Goal: Task Accomplishment & Management: Manage account settings

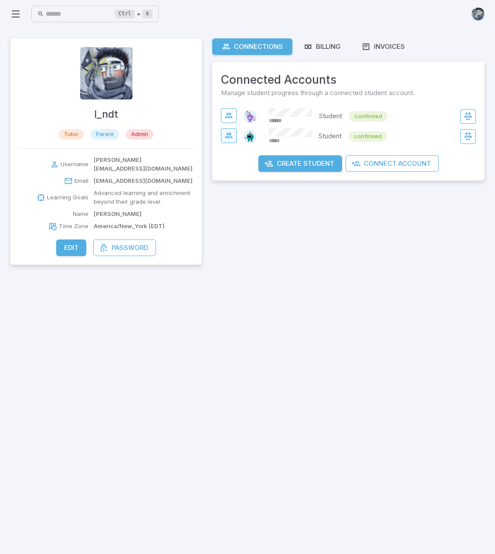
click at [227, 133] on icon "button" at bounding box center [229, 135] width 9 height 9
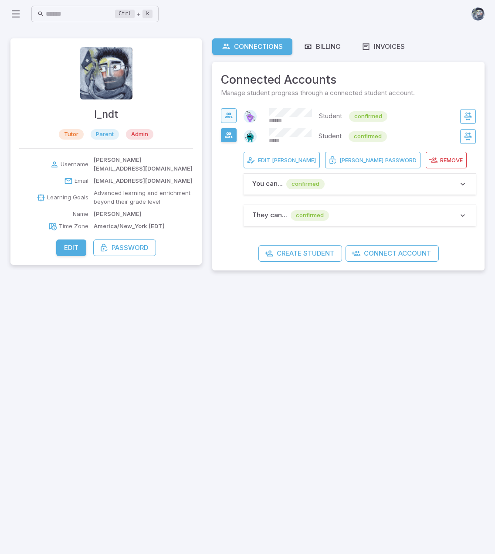
click at [235, 113] on button "button" at bounding box center [229, 115] width 16 height 15
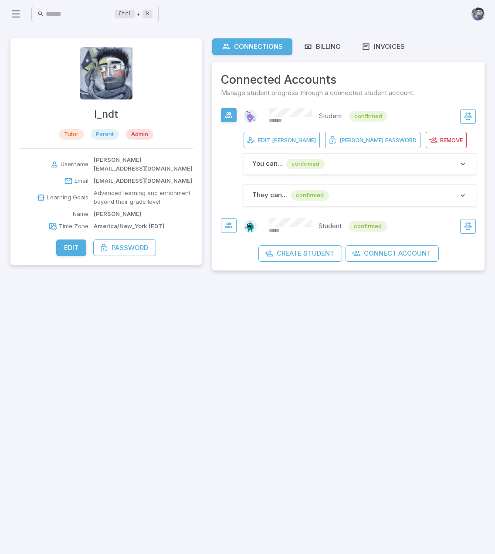
click at [262, 148] on button "Edit [PERSON_NAME]" at bounding box center [282, 140] width 76 height 17
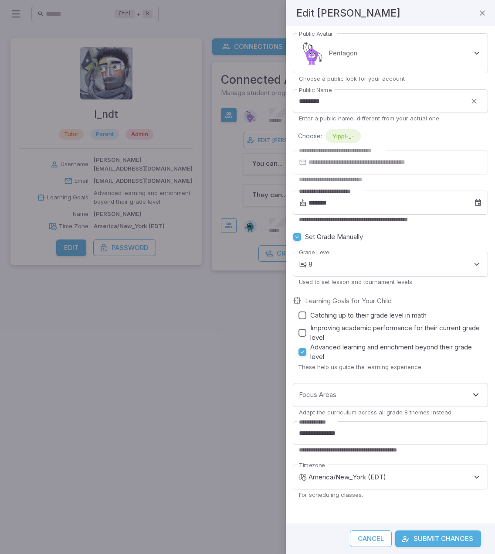
click at [368, 543] on button "Cancel" at bounding box center [371, 538] width 42 height 17
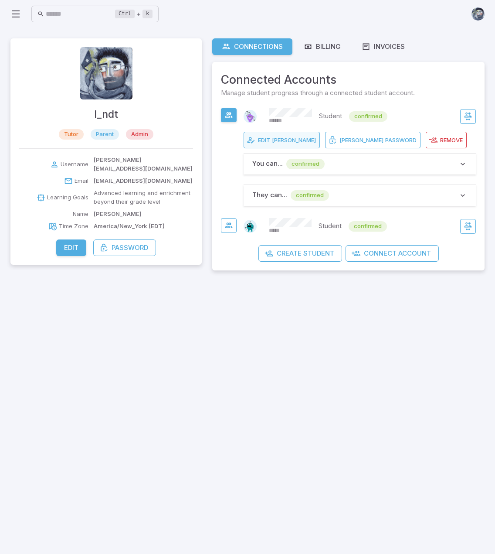
click at [284, 141] on span "[PERSON_NAME]" at bounding box center [294, 140] width 44 height 8
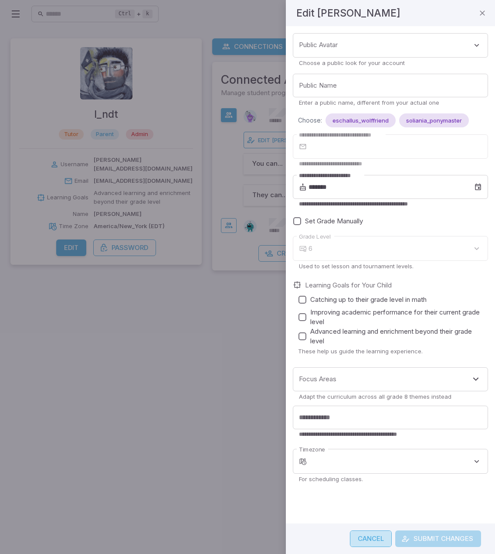
click at [371, 542] on button "Cancel" at bounding box center [371, 538] width 42 height 17
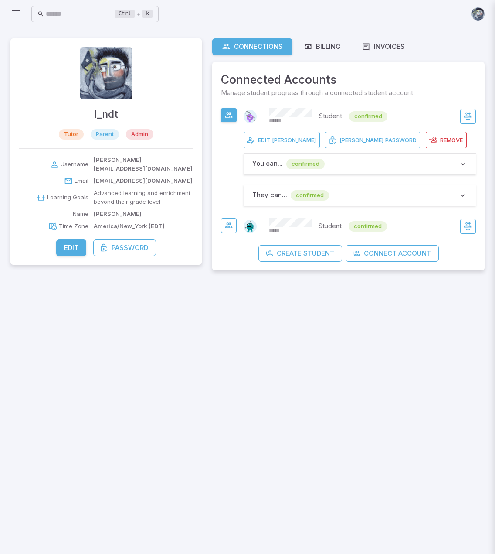
type input "*"
click at [225, 230] on icon "button" at bounding box center [229, 225] width 9 height 9
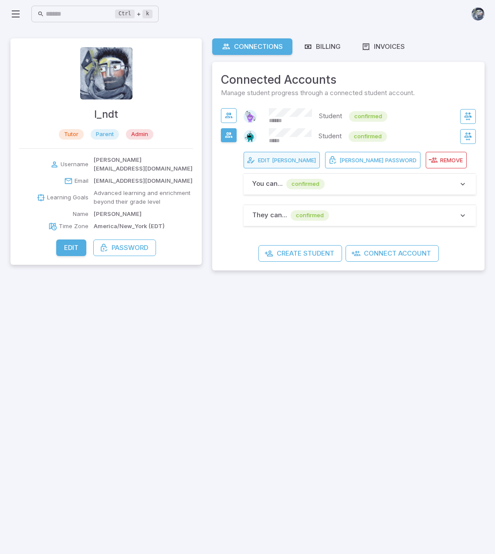
click at [297, 164] on span "[PERSON_NAME]" at bounding box center [294, 160] width 44 height 8
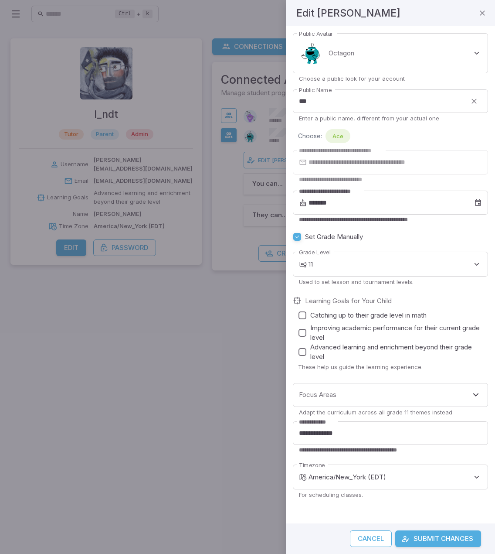
click at [371, 540] on button "Cancel" at bounding box center [371, 538] width 42 height 17
type input "*"
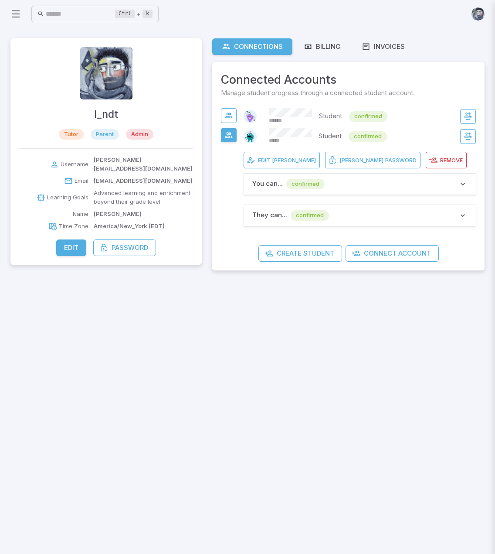
type input "*"
click at [201, 423] on main "l_ndt tutor parent admin Username [PERSON_NAME][EMAIL_ADDRESS][DOMAIN_NAME] Ema…" at bounding box center [247, 291] width 495 height 526
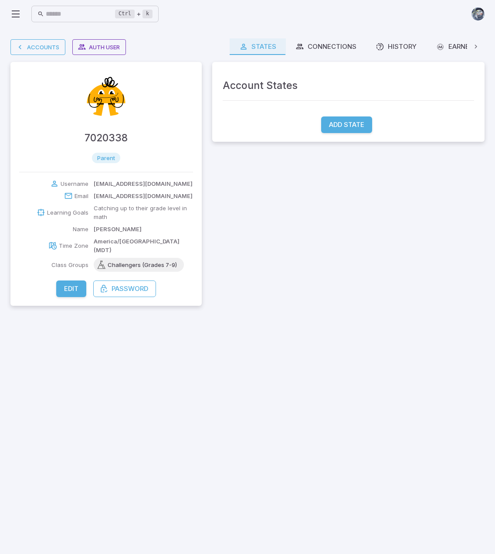
click at [343, 38] on main "Accounts Auth User 7020338 parent Username 7020338@spsd.sk.ca Email 7020338@sps…" at bounding box center [247, 291] width 495 height 526
click at [344, 54] on link "Connections" at bounding box center [326, 46] width 80 height 17
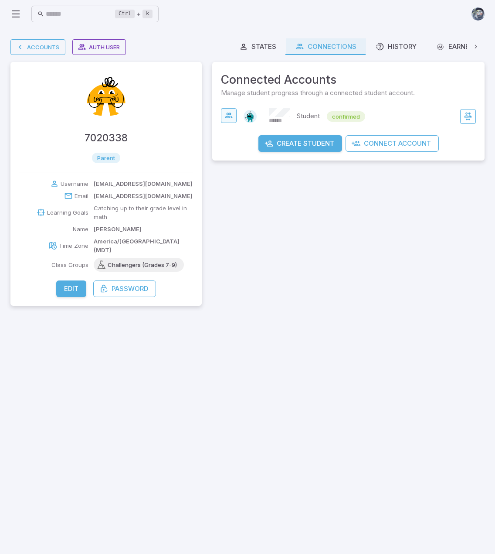
click at [227, 114] on icon "button" at bounding box center [229, 115] width 9 height 9
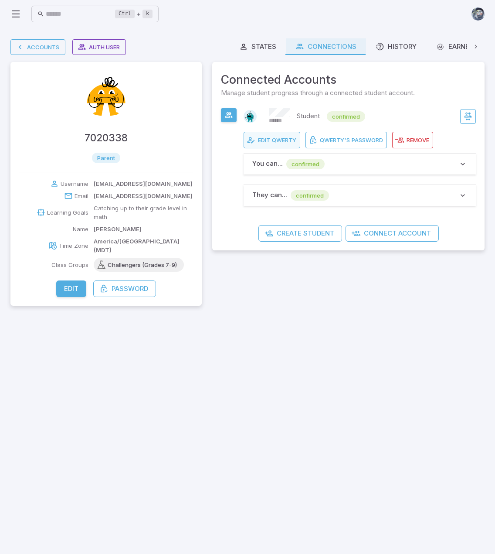
click at [285, 134] on button "Edit qwerty" at bounding box center [272, 140] width 57 height 17
